Goal: Use online tool/utility: Use online tool/utility

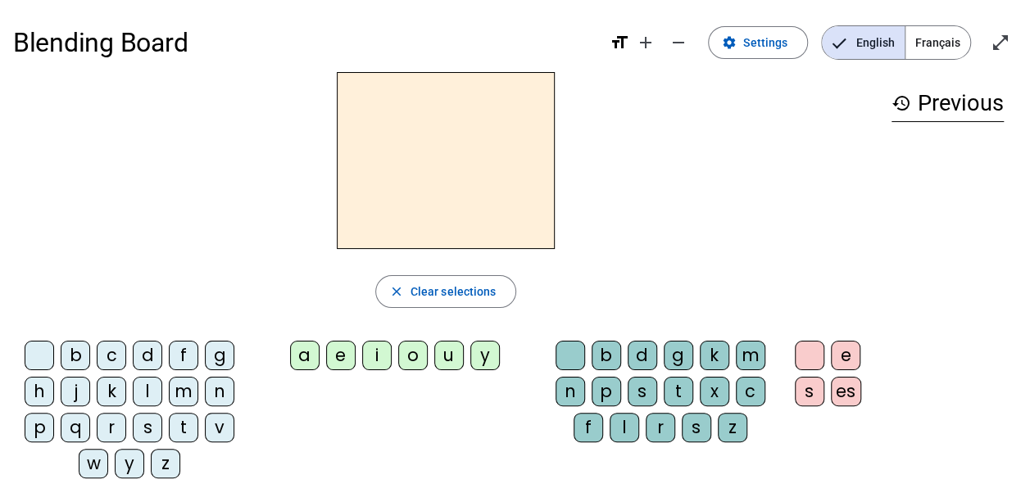
click at [377, 356] on div "i" at bounding box center [376, 355] width 29 height 29
click at [624, 425] on div "l" at bounding box center [624, 427] width 29 height 29
click at [184, 389] on div "m" at bounding box center [183, 391] width 29 height 29
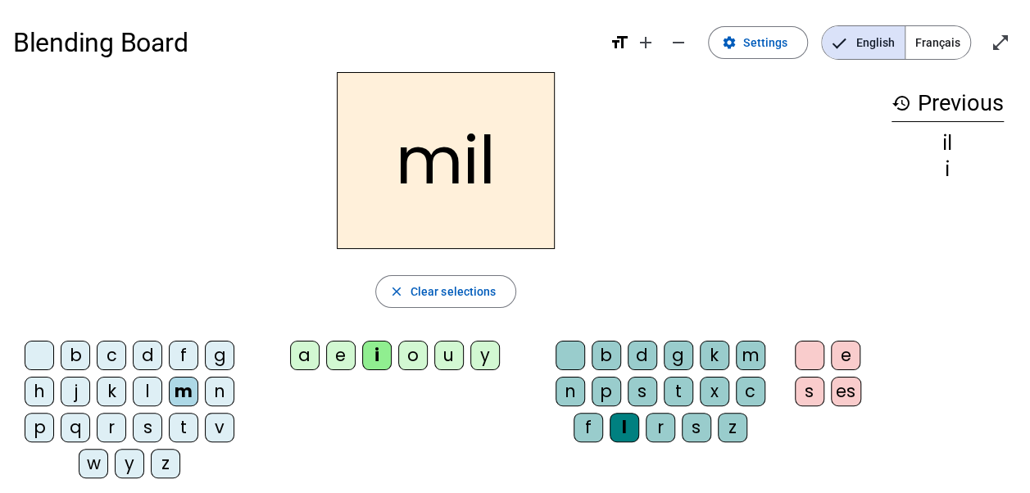
click at [300, 352] on div "a" at bounding box center [304, 355] width 29 height 29
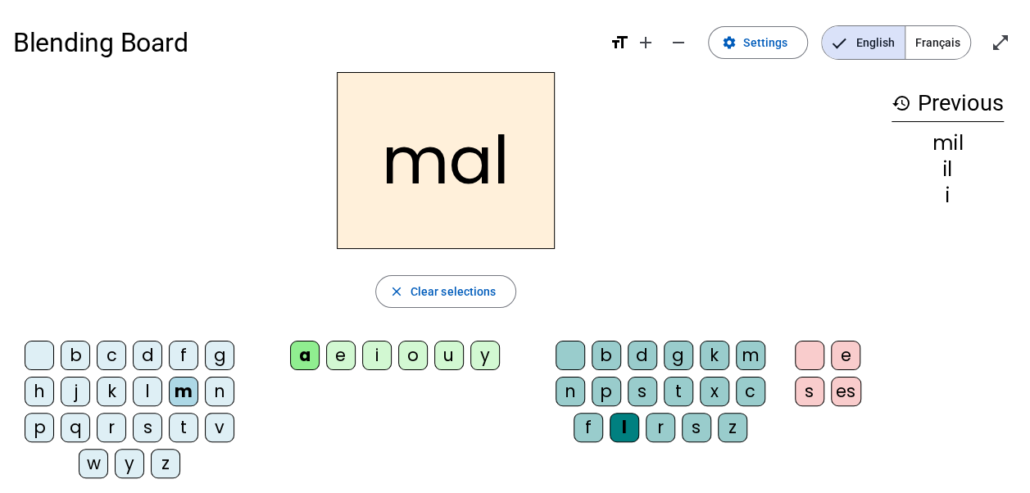
click at [568, 355] on div at bounding box center [569, 355] width 29 height 29
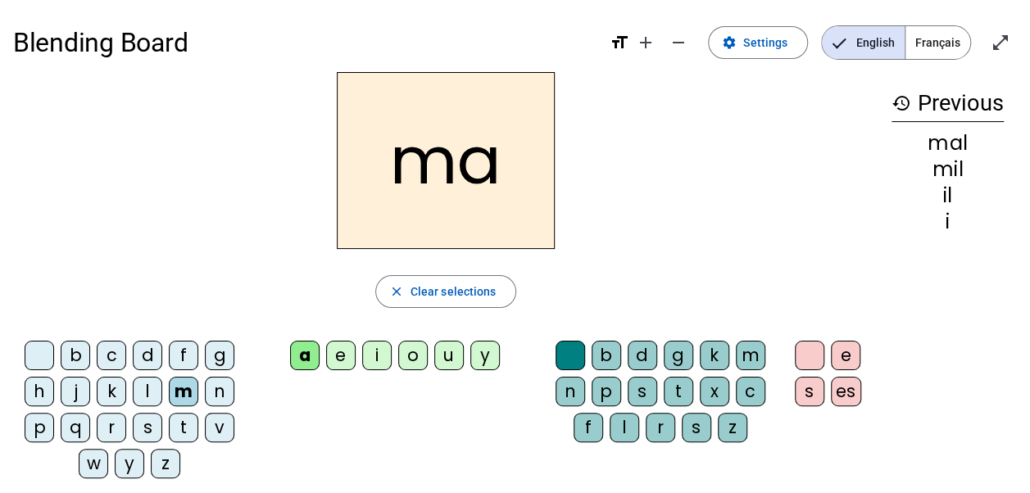
click at [147, 389] on div "l" at bounding box center [147, 391] width 29 height 29
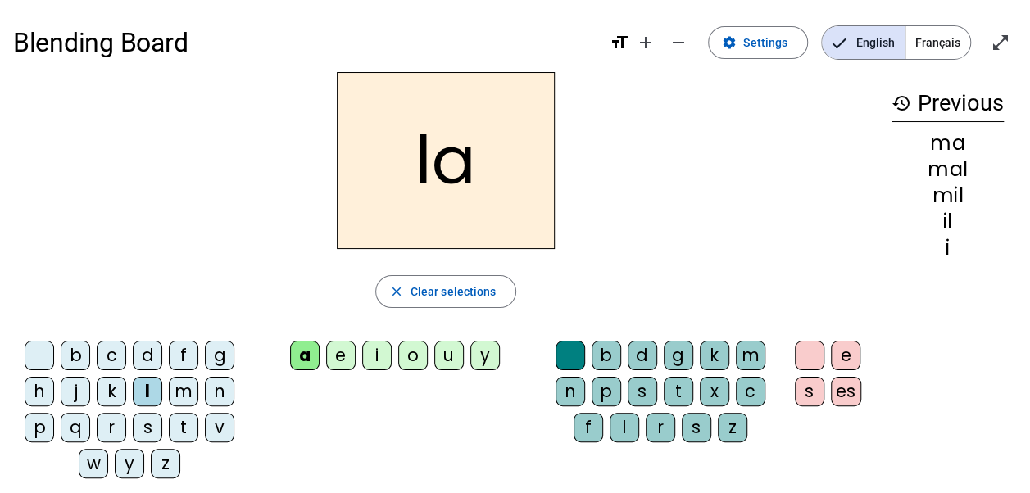
click at [447, 356] on div "u" at bounding box center [448, 355] width 29 height 29
click at [147, 356] on div "d" at bounding box center [147, 355] width 29 height 29
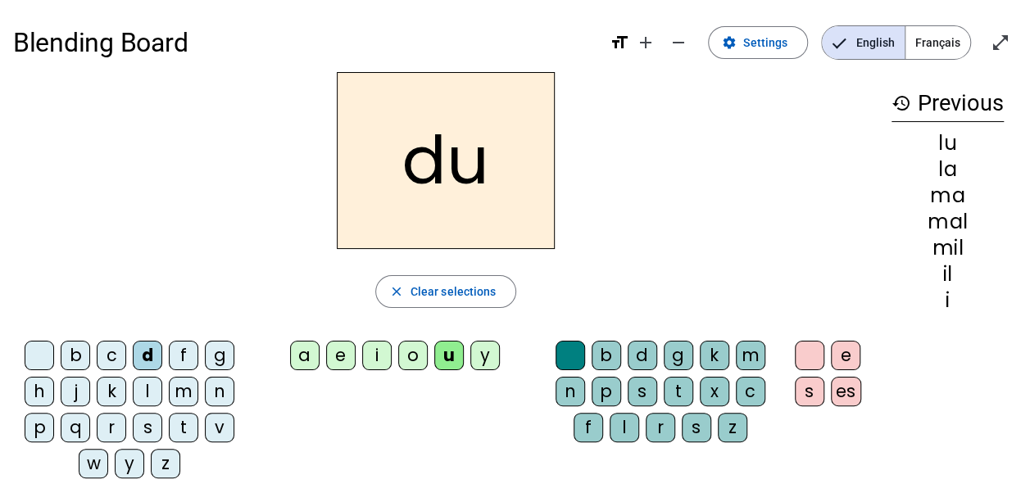
click at [179, 424] on div "t" at bounding box center [183, 427] width 29 height 29
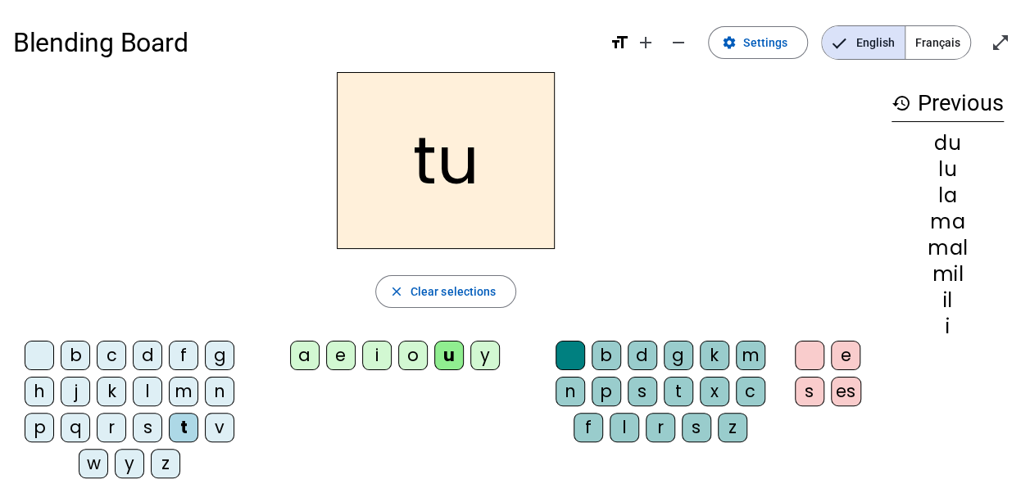
click at [337, 354] on div "e" at bounding box center [340, 355] width 29 height 29
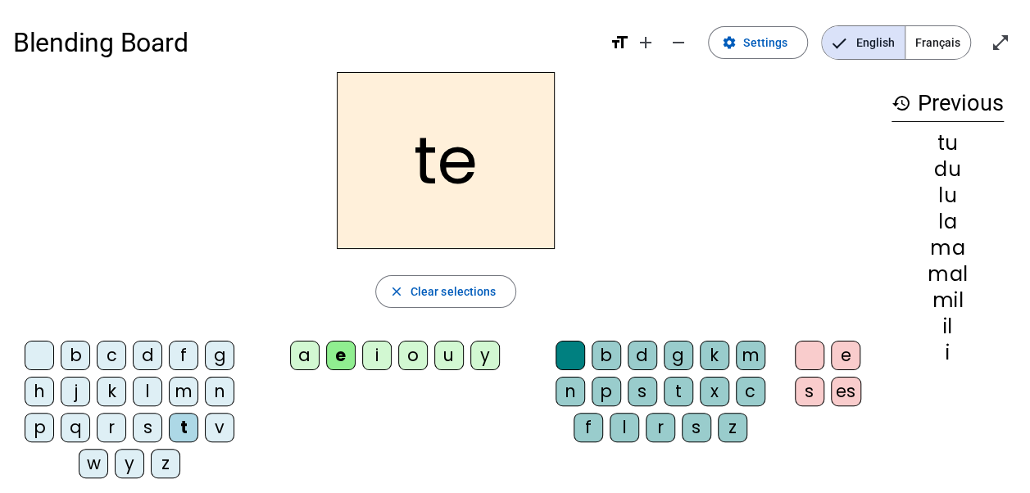
click at [146, 356] on div "d" at bounding box center [147, 355] width 29 height 29
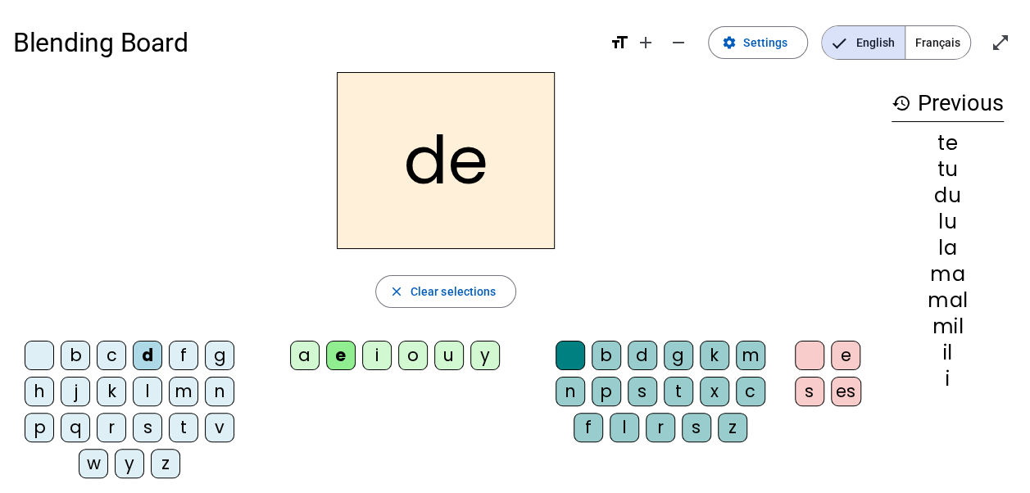
click at [76, 390] on div "j" at bounding box center [75, 391] width 29 height 29
